Goal: Information Seeking & Learning: Learn about a topic

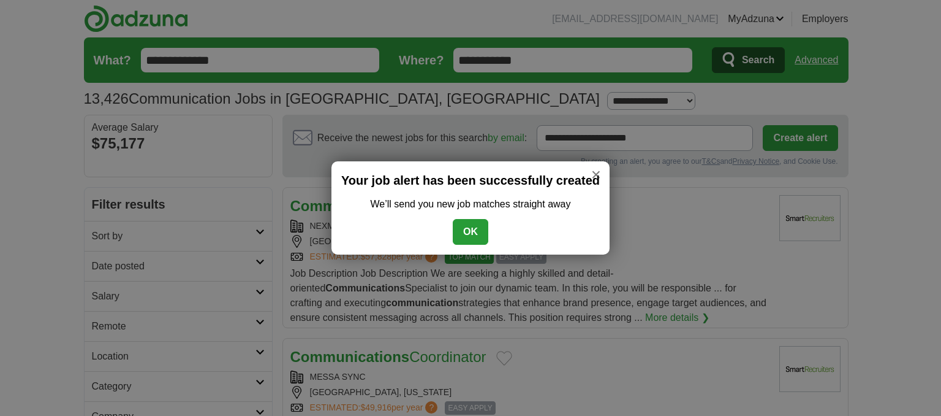
click at [472, 235] on button "OK" at bounding box center [471, 232] width 36 height 26
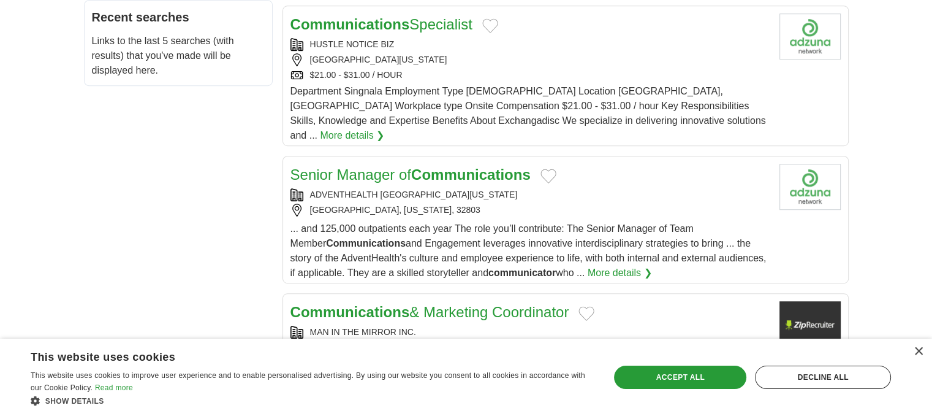
scroll to position [687, 0]
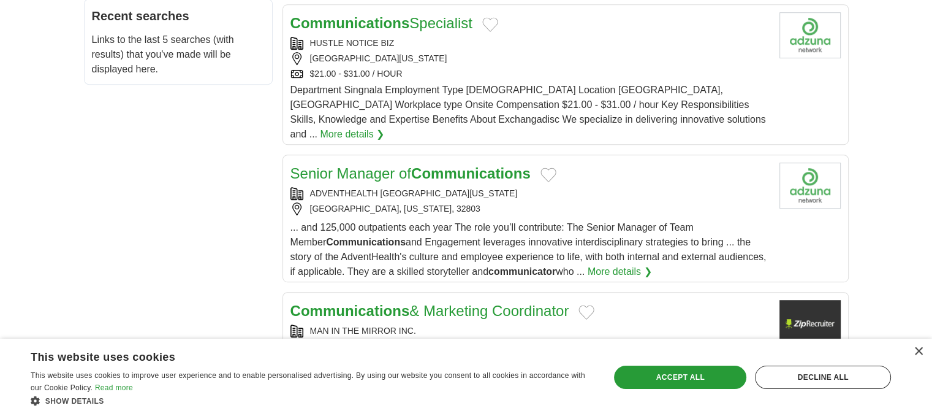
click at [637, 230] on div "... and 125,000 outpatients each year The role you’ll contribute: The Senior Ma…" at bounding box center [530, 249] width 479 height 59
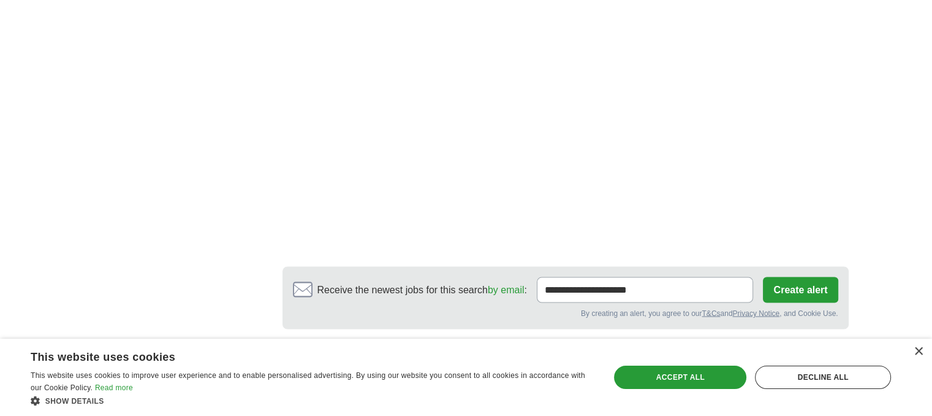
scroll to position [2131, 0]
click at [470, 356] on link "2" at bounding box center [468, 369] width 21 height 26
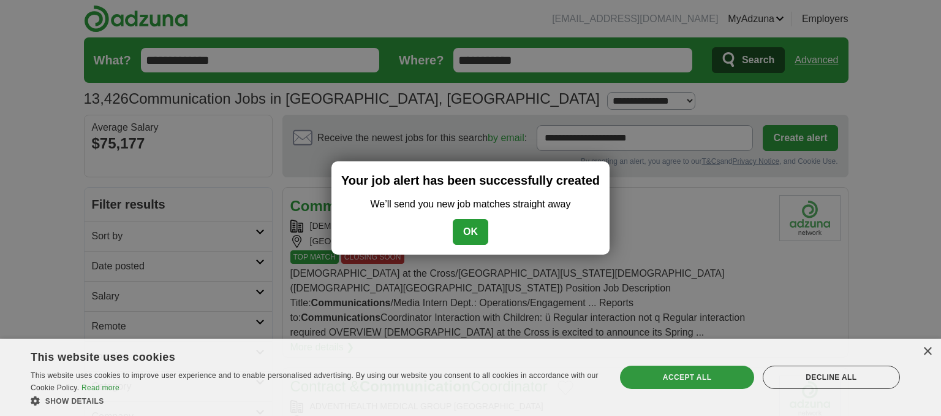
click at [474, 229] on button "OK" at bounding box center [471, 232] width 36 height 26
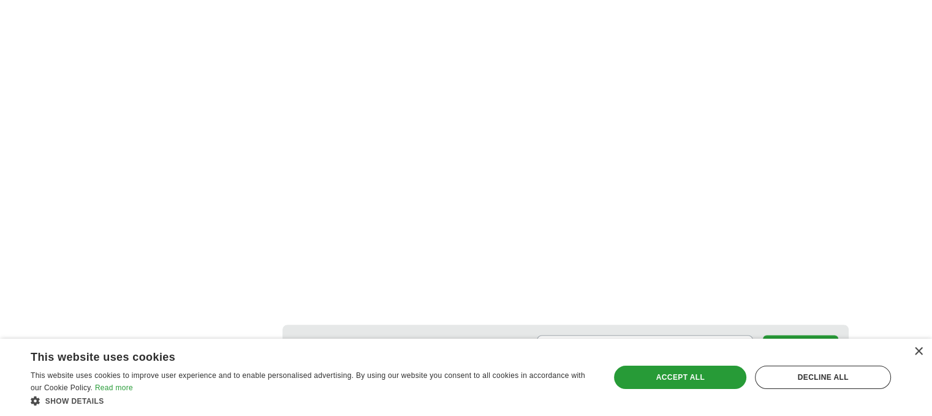
scroll to position [2158, 0]
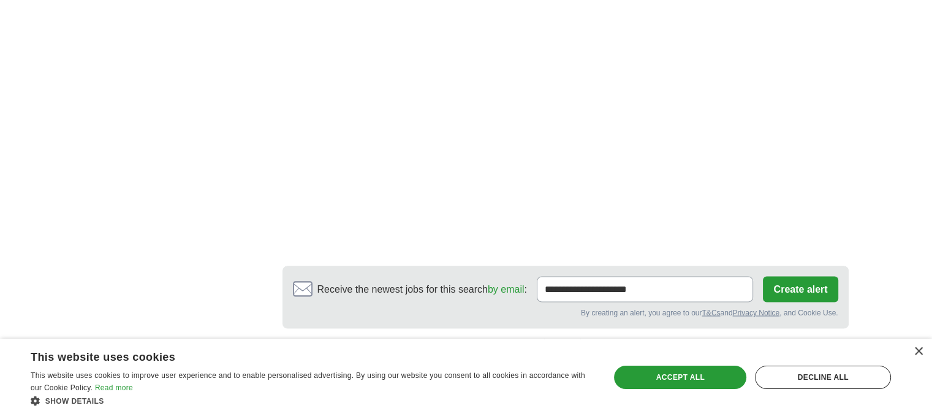
click at [535, 356] on link "3" at bounding box center [532, 369] width 21 height 26
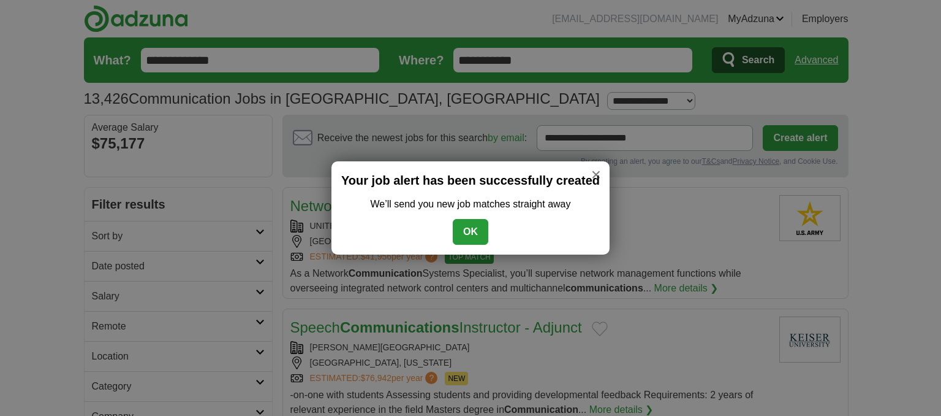
click at [463, 232] on button "OK" at bounding box center [471, 232] width 36 height 26
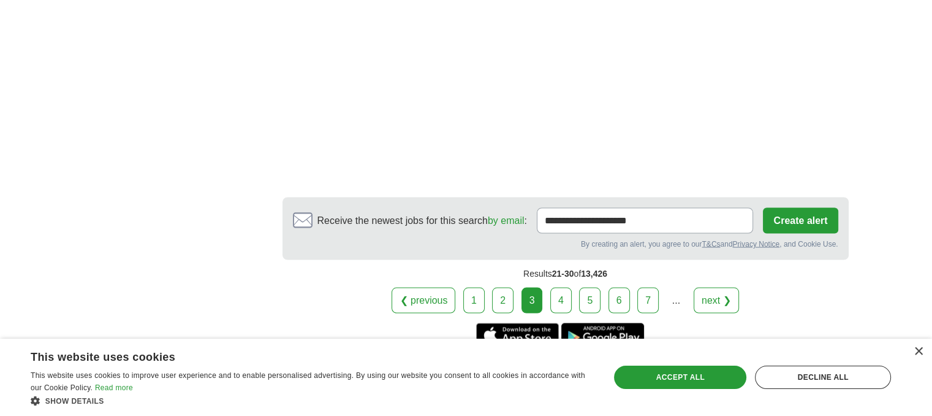
scroll to position [2228, 0]
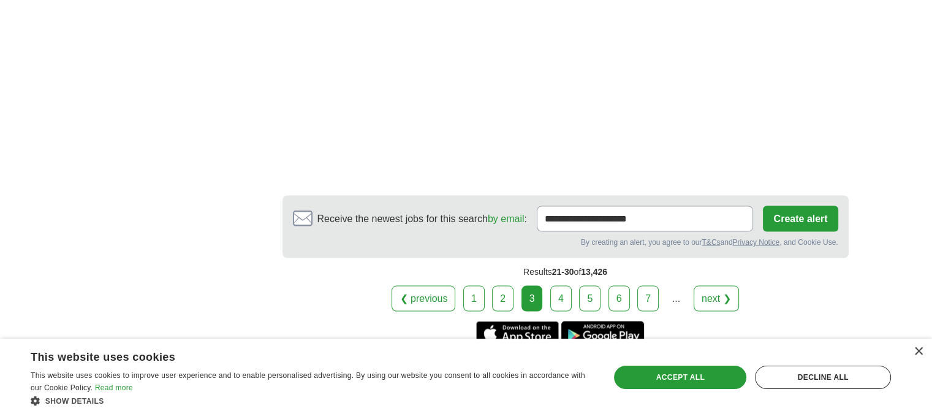
click at [554, 311] on link "4" at bounding box center [560, 298] width 21 height 26
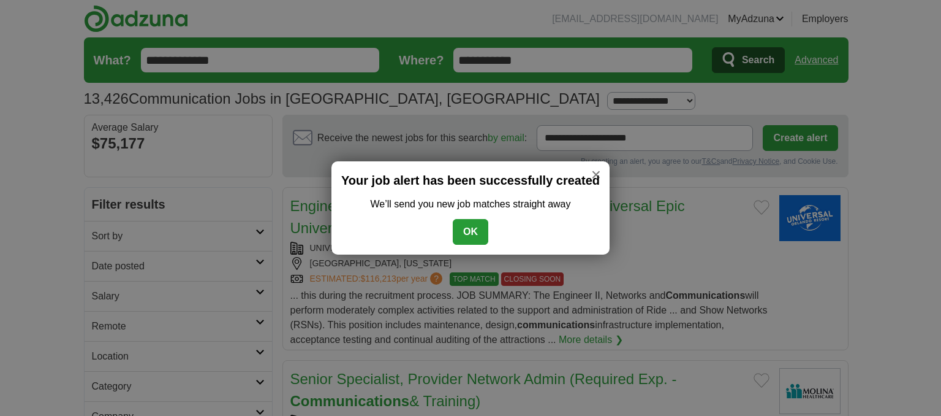
click at [471, 236] on button "OK" at bounding box center [471, 232] width 36 height 26
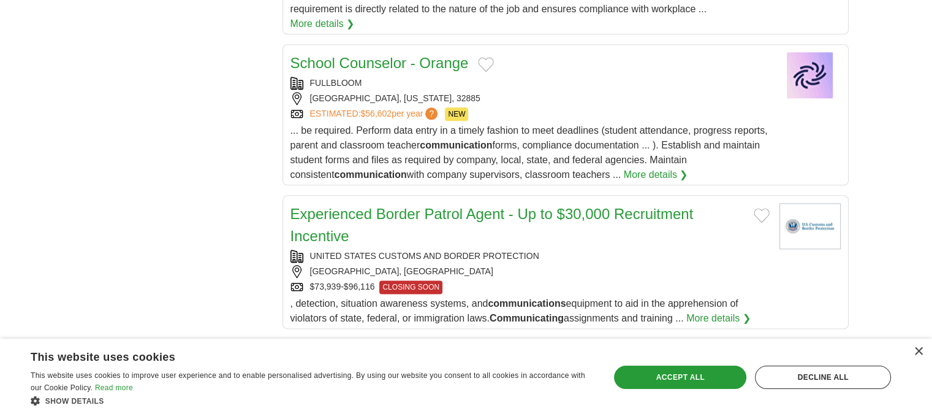
scroll to position [1477, 0]
